Goal: Task Accomplishment & Management: Manage account settings

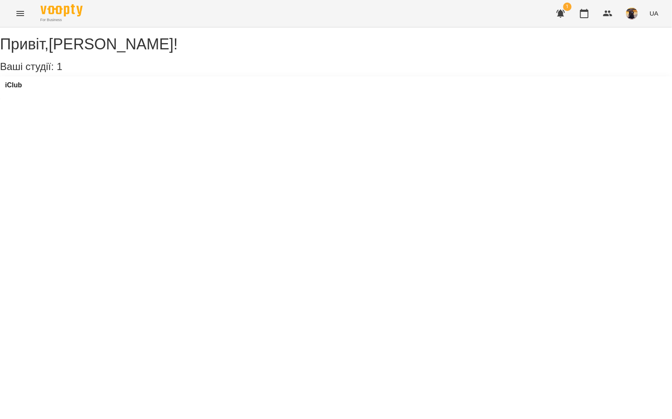
click at [20, 12] on icon "Menu" at bounding box center [20, 13] width 10 height 10
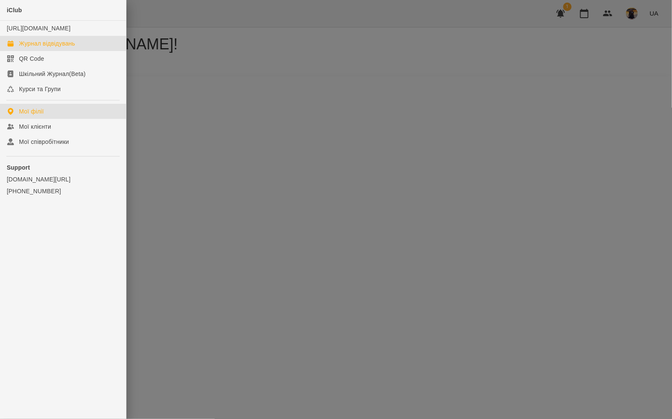
click at [48, 48] on div "Журнал відвідувань" at bounding box center [47, 43] width 56 height 8
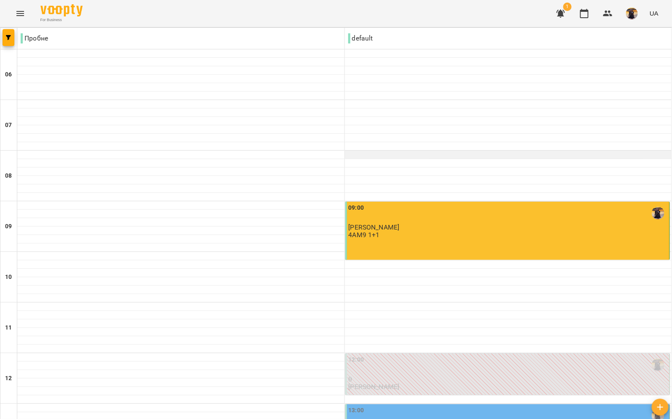
scroll to position [342, 0]
click at [403, 406] on div "13:00 [PERSON_NAME] [PERSON_NAME] Доля" at bounding box center [509, 424] width 320 height 36
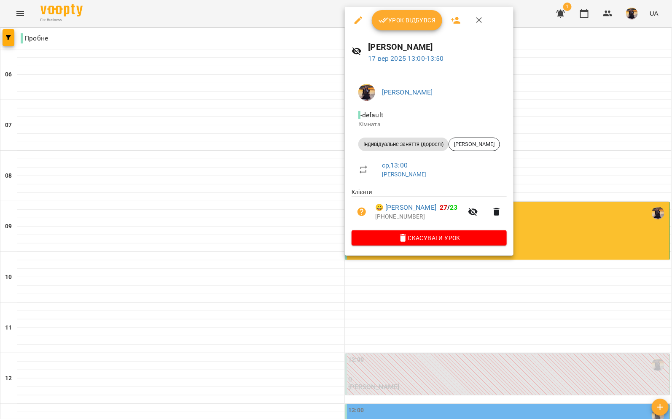
click at [410, 19] on span "Урок відбувся" at bounding box center [407, 20] width 57 height 10
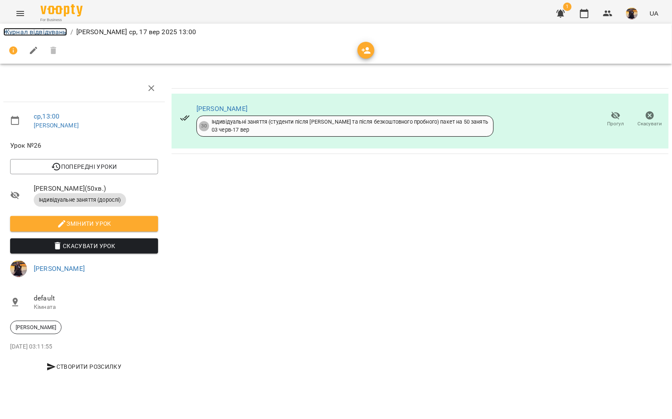
click at [57, 31] on link "Журнал відвідувань" at bounding box center [35, 32] width 64 height 8
